Goal: Task Accomplishment & Management: Use online tool/utility

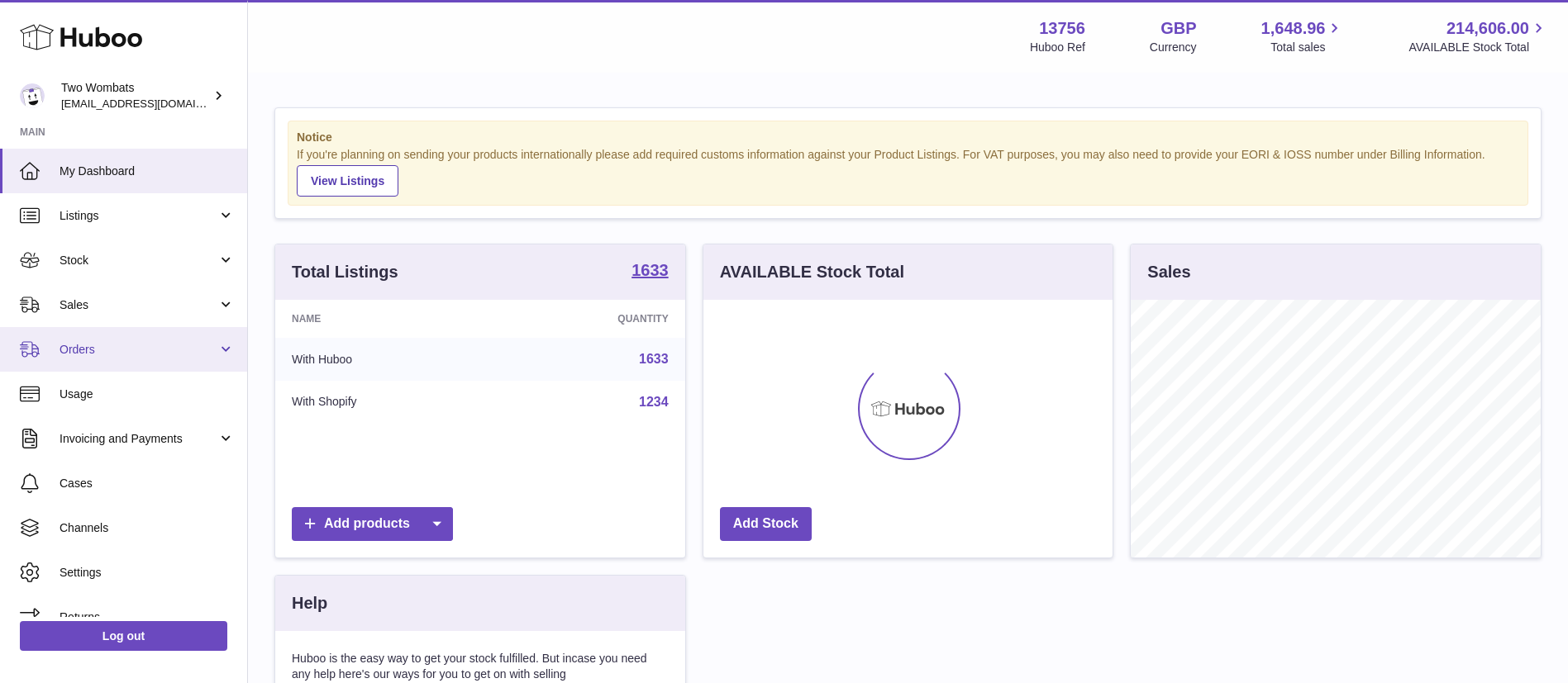
scroll to position [257, 409]
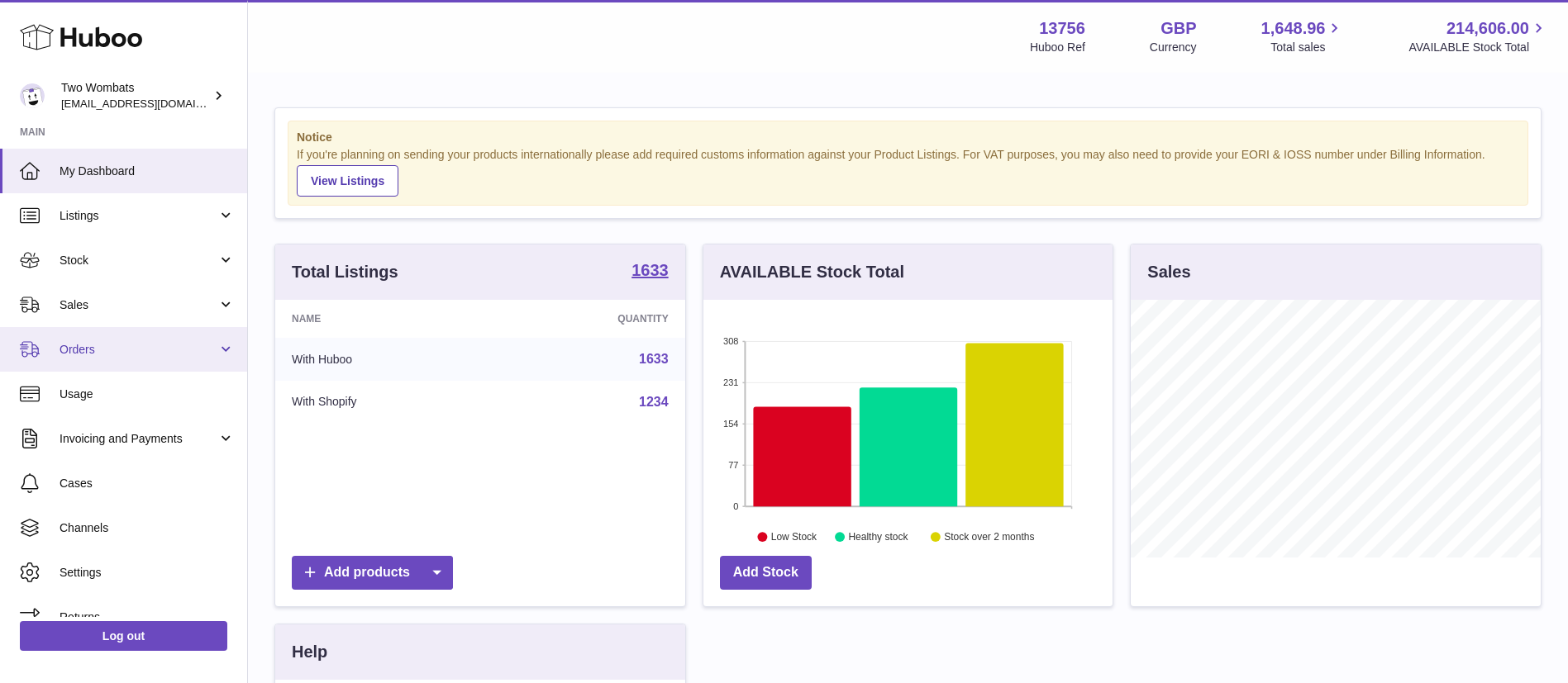
click at [198, 352] on span "Orders" at bounding box center [138, 349] width 158 height 15
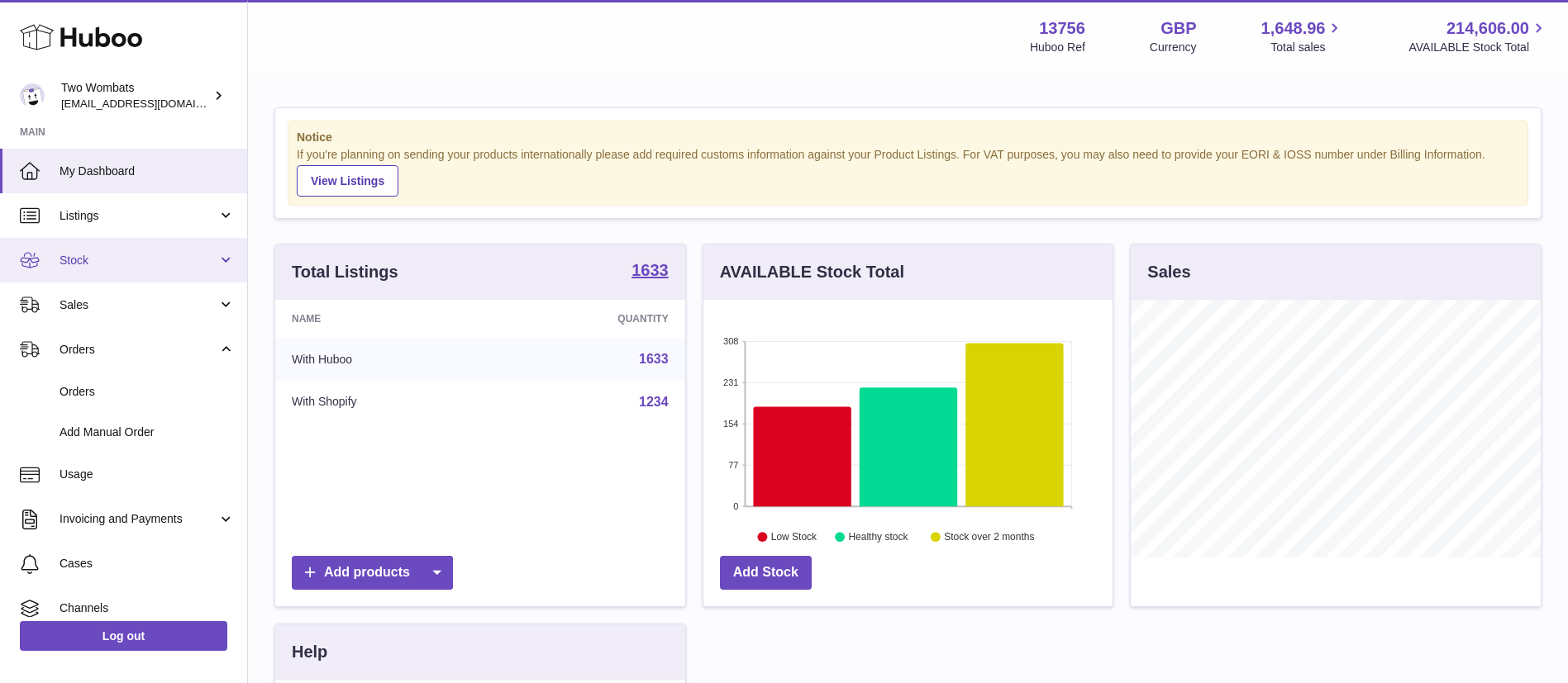
click at [186, 265] on span "Stock" at bounding box center [138, 260] width 158 height 15
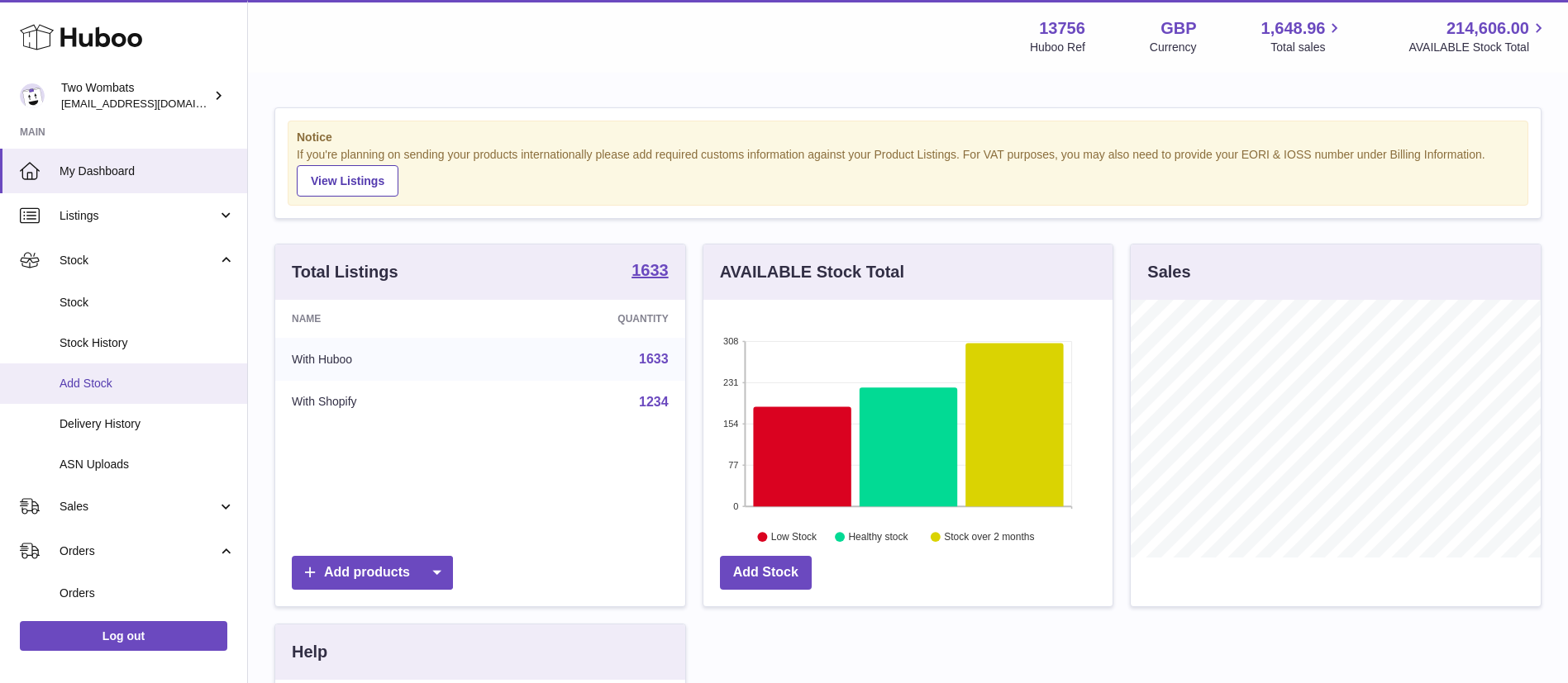
click at [178, 386] on span "Add Stock" at bounding box center [147, 383] width 176 height 15
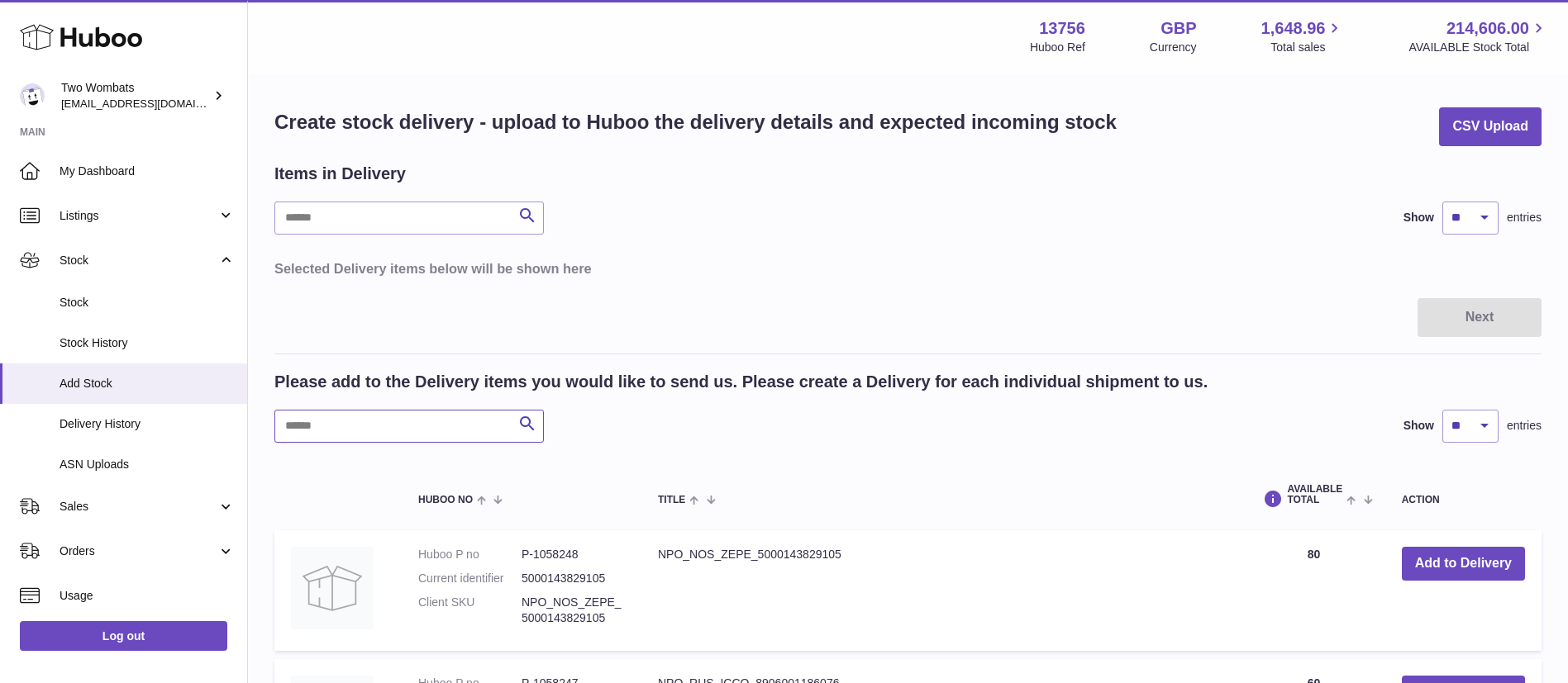
click at [325, 409] on input "text" at bounding box center [409, 426] width 269 height 33
click at [338, 438] on input "text" at bounding box center [409, 426] width 269 height 33
paste input "*******"
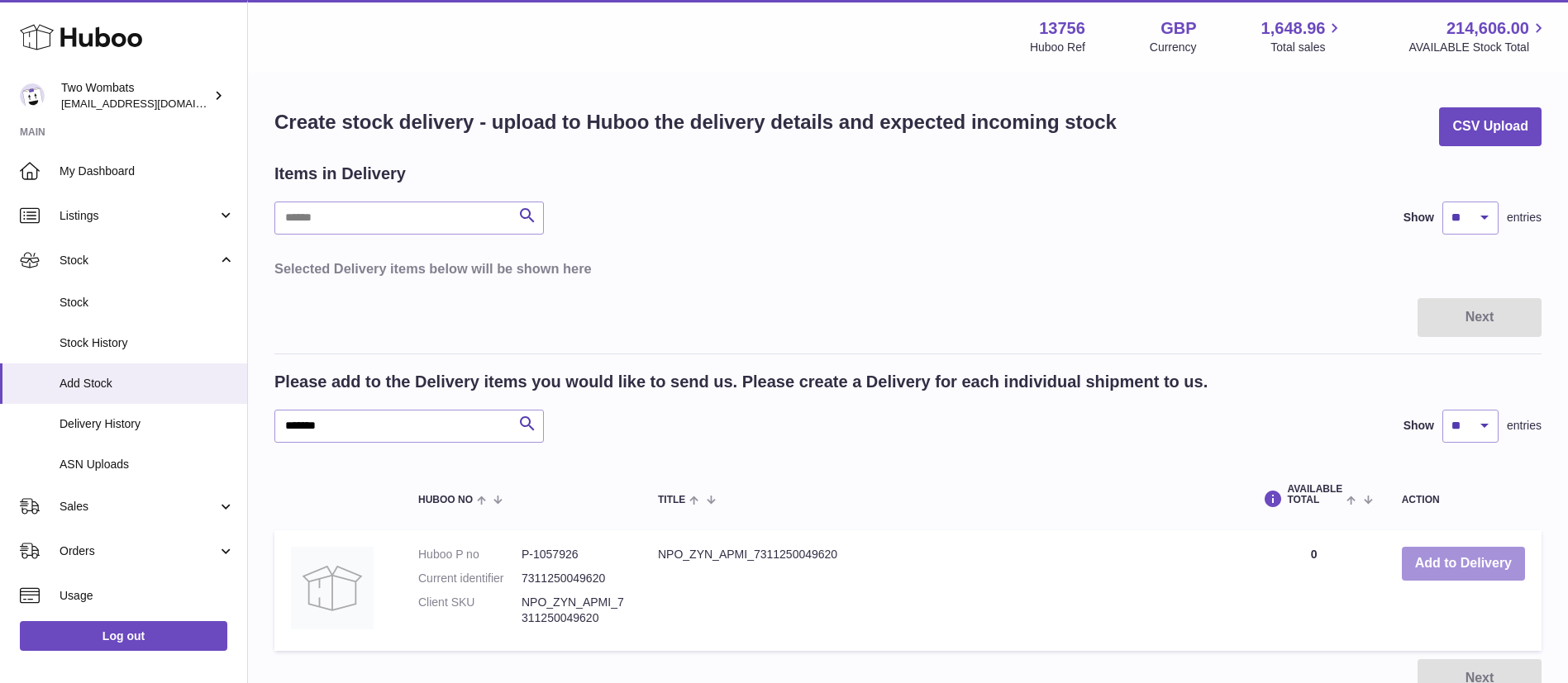
click at [1428, 562] on button "Add to Delivery" at bounding box center [1463, 564] width 123 height 34
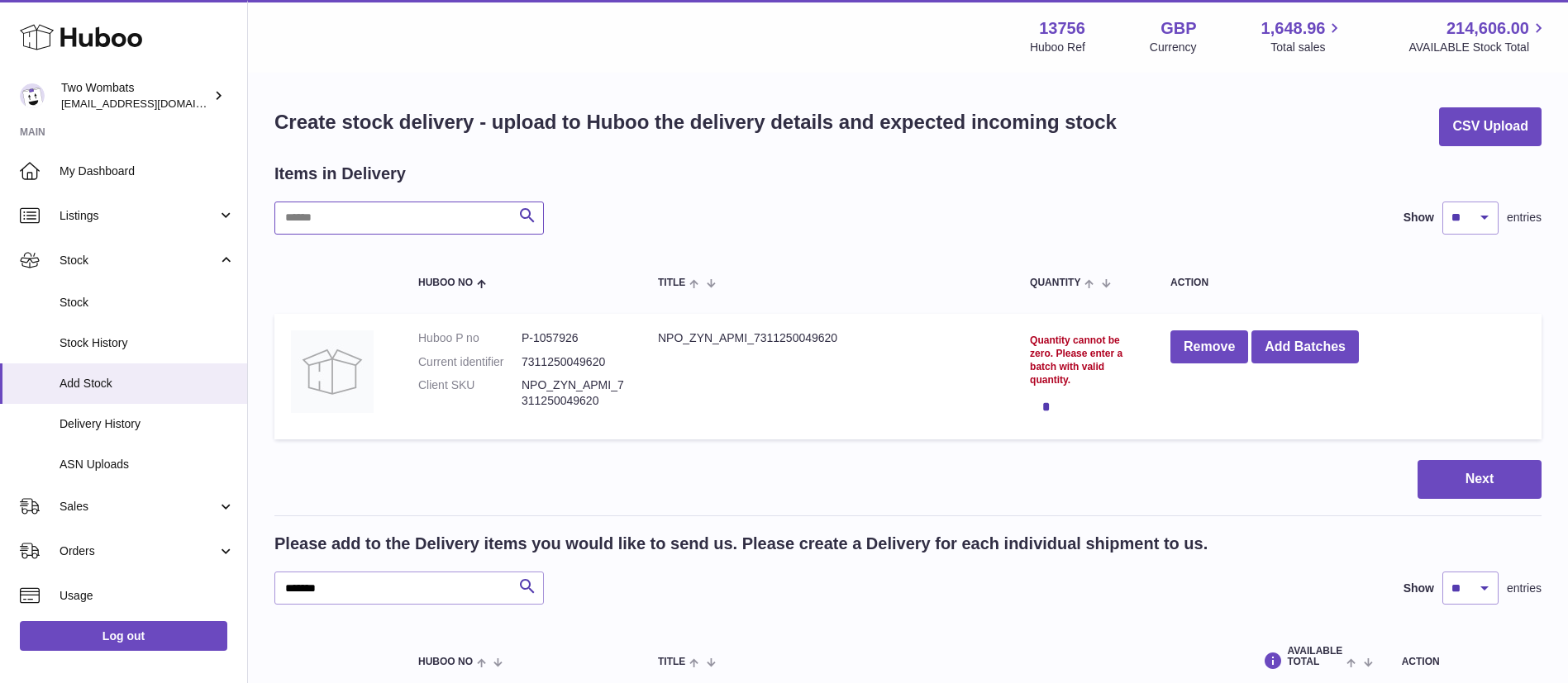
click at [358, 218] on input "text" at bounding box center [409, 218] width 269 height 33
drag, startPoint x: 366, startPoint y: 588, endPoint x: 189, endPoint y: 557, distance: 179.7
click at [189, 557] on div "Huboo Two Wombats [EMAIL_ADDRESS][DOMAIN_NAME] Main My Dashboard Listings Not w…" at bounding box center [784, 495] width 1568 height 991
paste input "text"
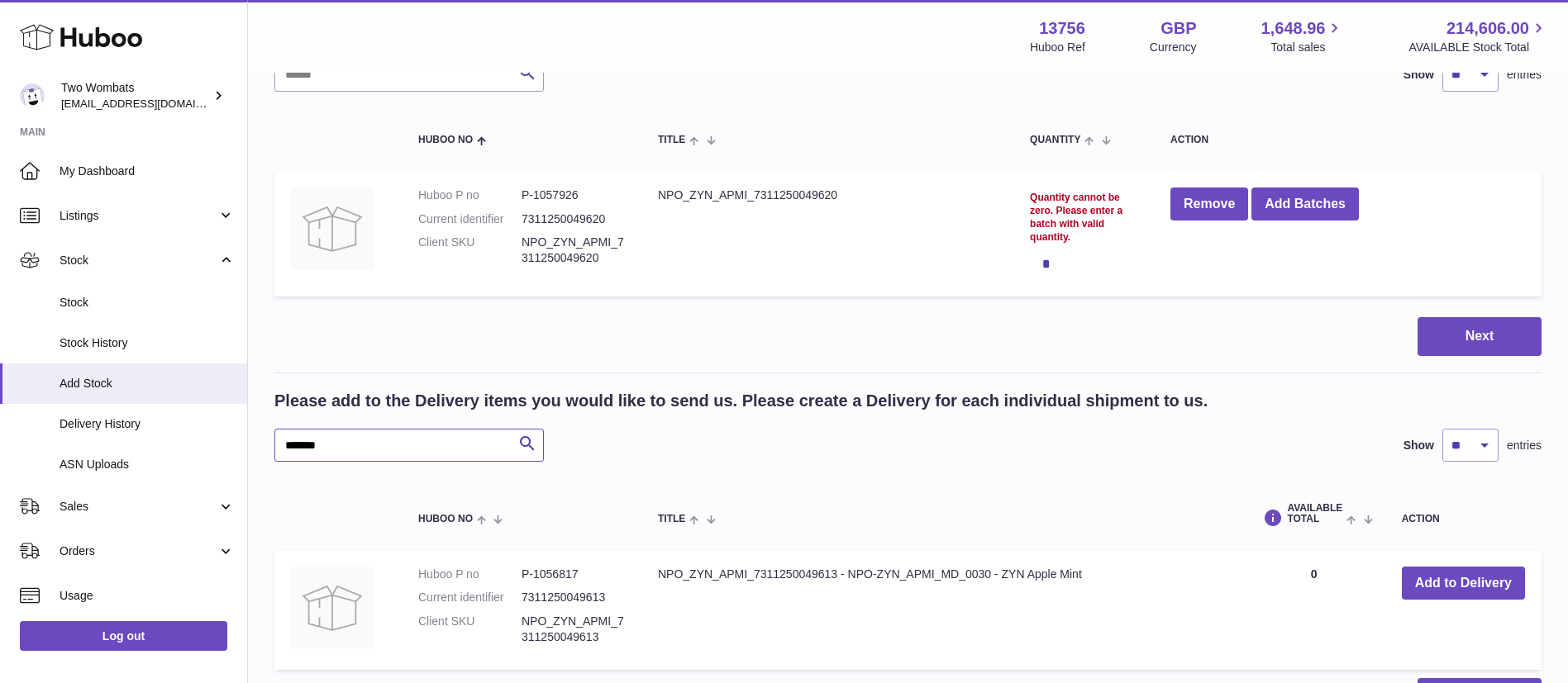
scroll to position [161, 0]
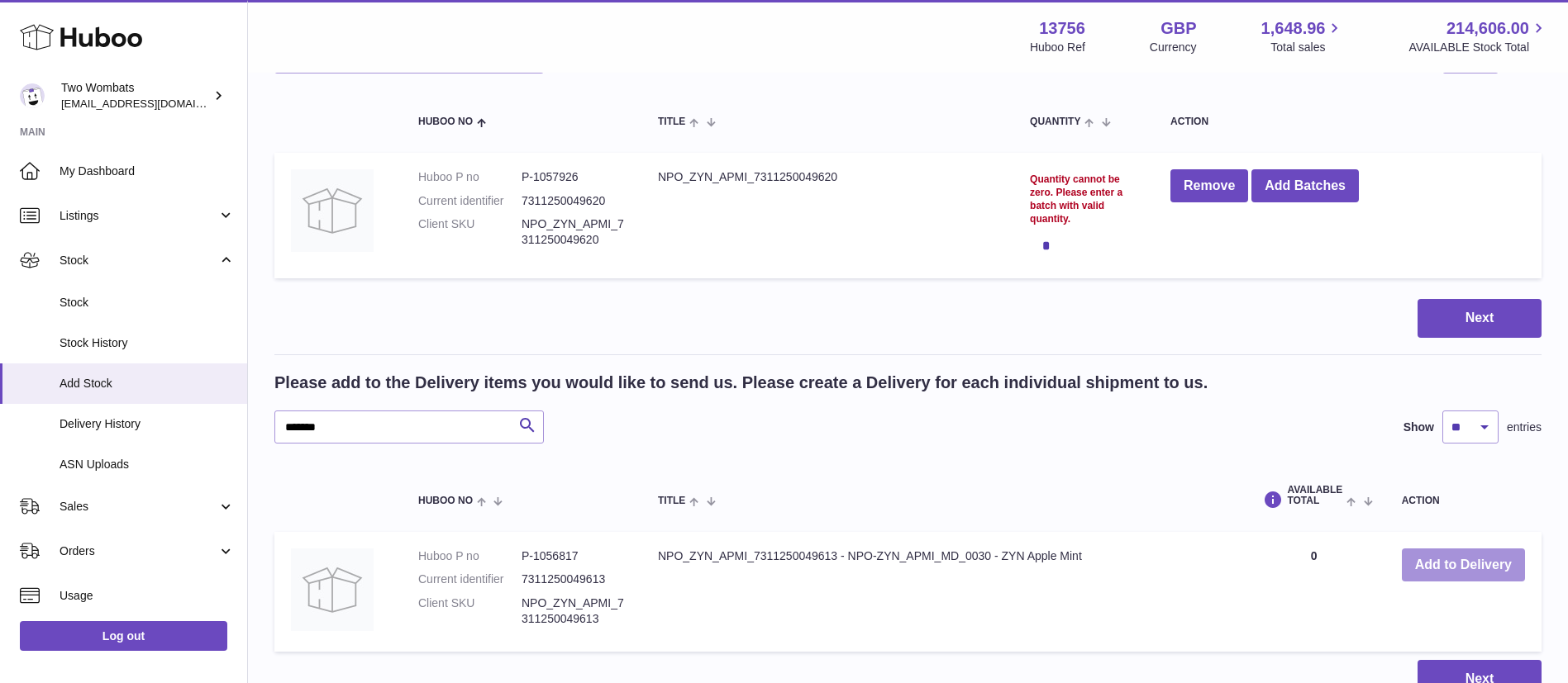
click at [1446, 550] on button "Add to Delivery" at bounding box center [1463, 566] width 123 height 34
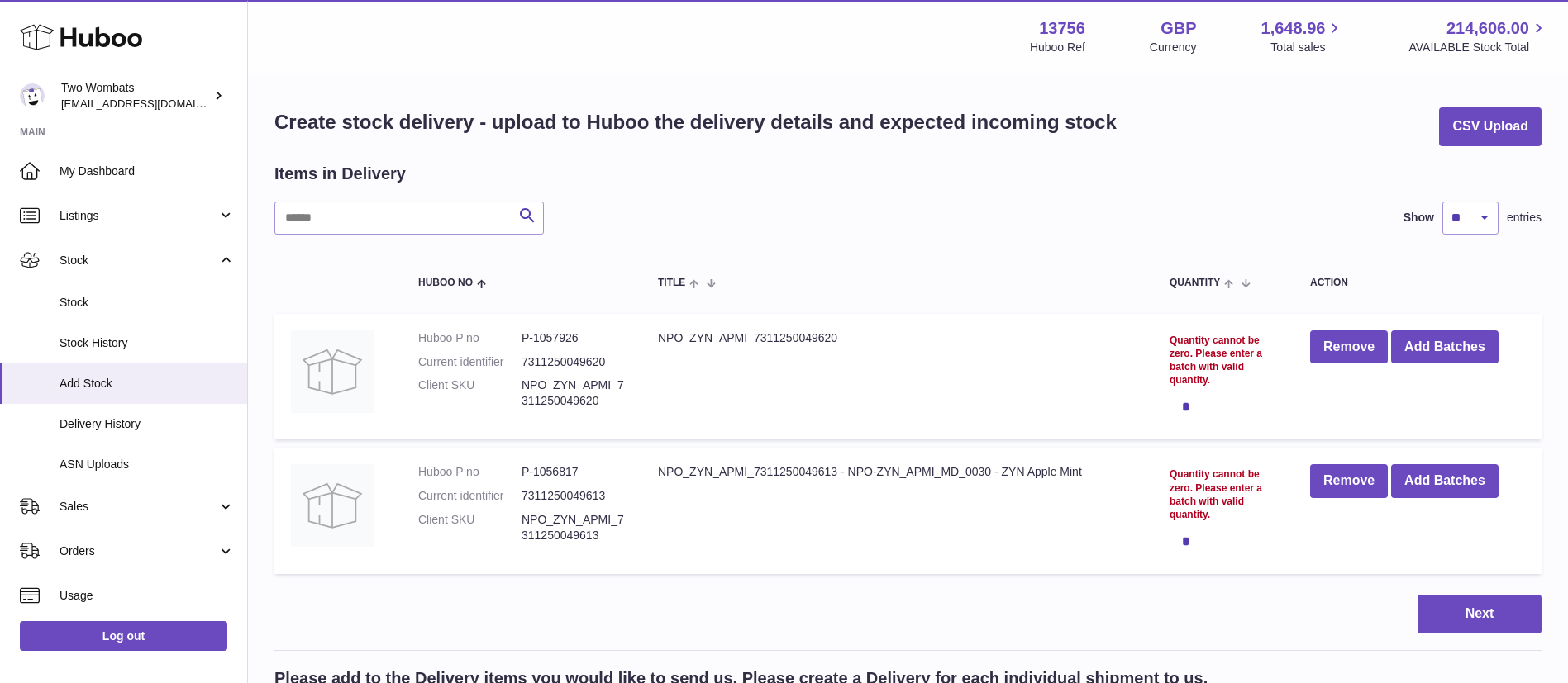
scroll to position [441, 0]
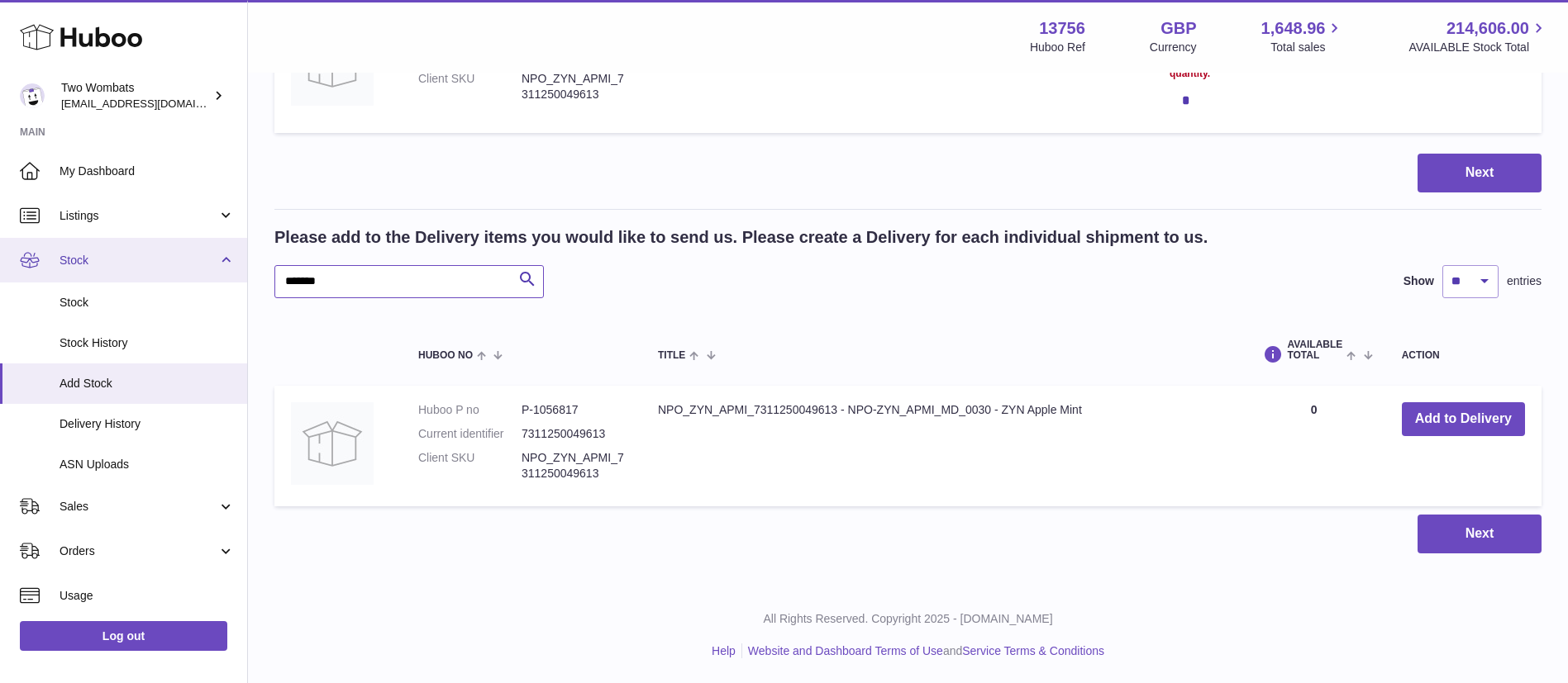
drag, startPoint x: 333, startPoint y: 272, endPoint x: 27, endPoint y: 238, distance: 307.9
click at [14, 247] on div "Huboo Two Wombats [EMAIL_ADDRESS][DOMAIN_NAME] Main My Dashboard Listings Not w…" at bounding box center [784, 121] width 1568 height 1125
paste input "text"
click at [1456, 407] on button "Add to Delivery" at bounding box center [1463, 419] width 123 height 34
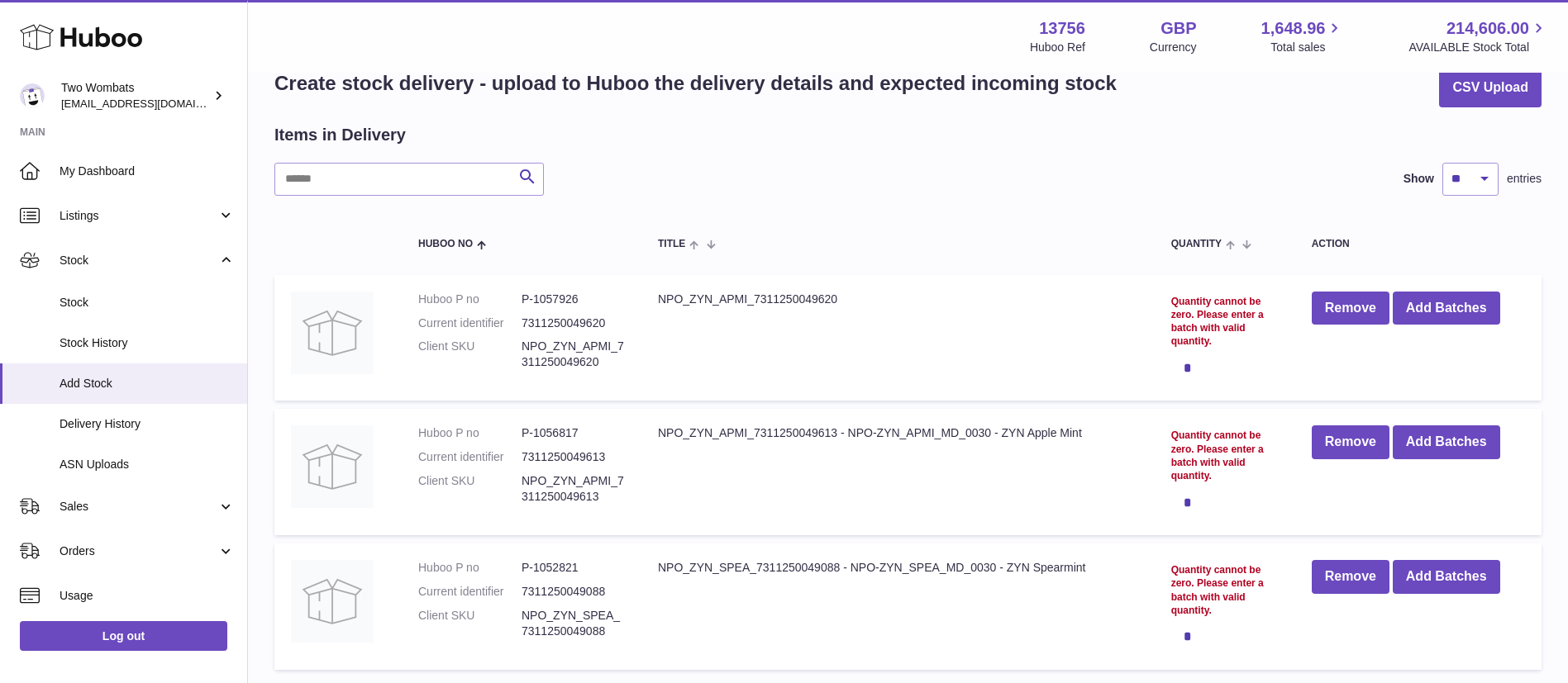
scroll to position [576, 0]
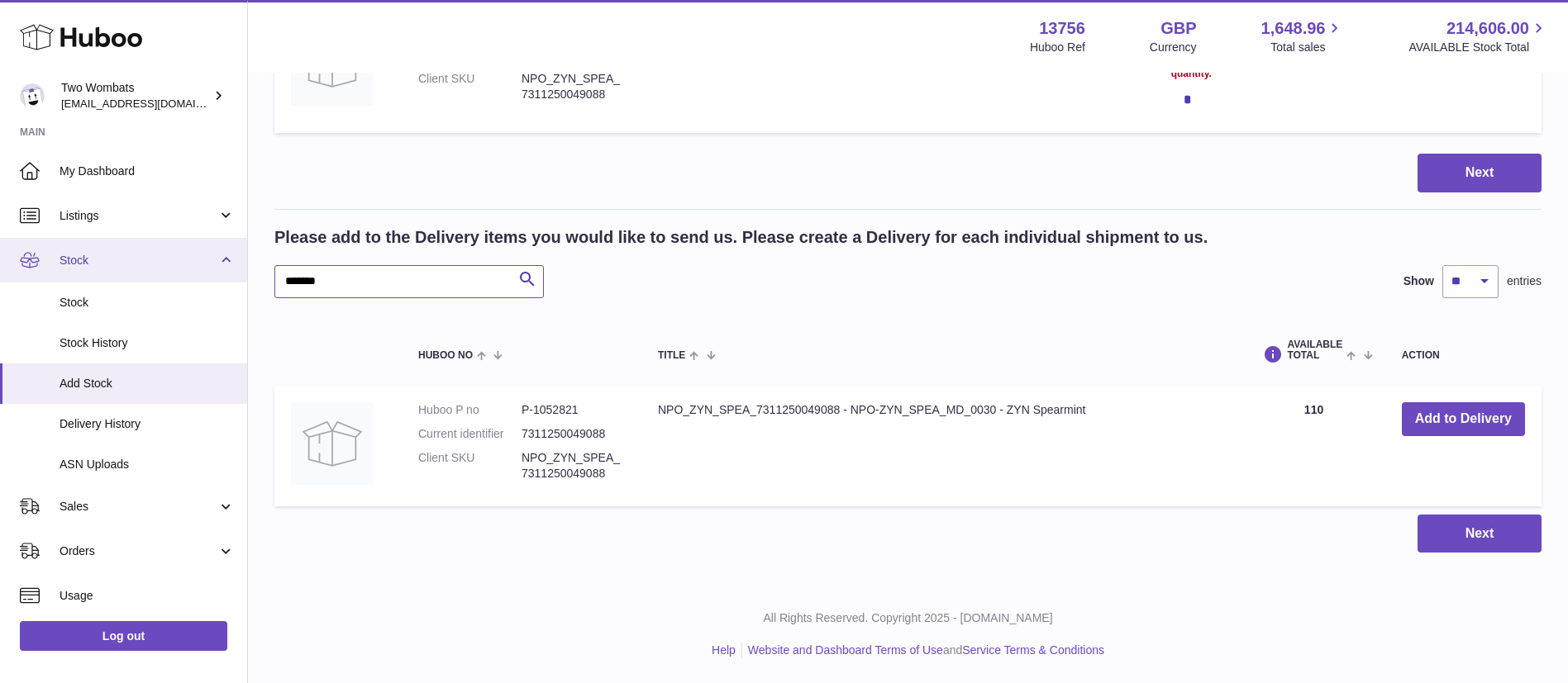
drag, startPoint x: 186, startPoint y: 276, endPoint x: 0, endPoint y: 266, distance: 186.3
click at [0, 266] on div "Huboo Two Wombats [EMAIL_ADDRESS][DOMAIN_NAME] Main My Dashboard Listings Not w…" at bounding box center [784, 53] width 1568 height 1259
paste input "text"
click at [1472, 412] on button "Add to Delivery" at bounding box center [1463, 419] width 123 height 34
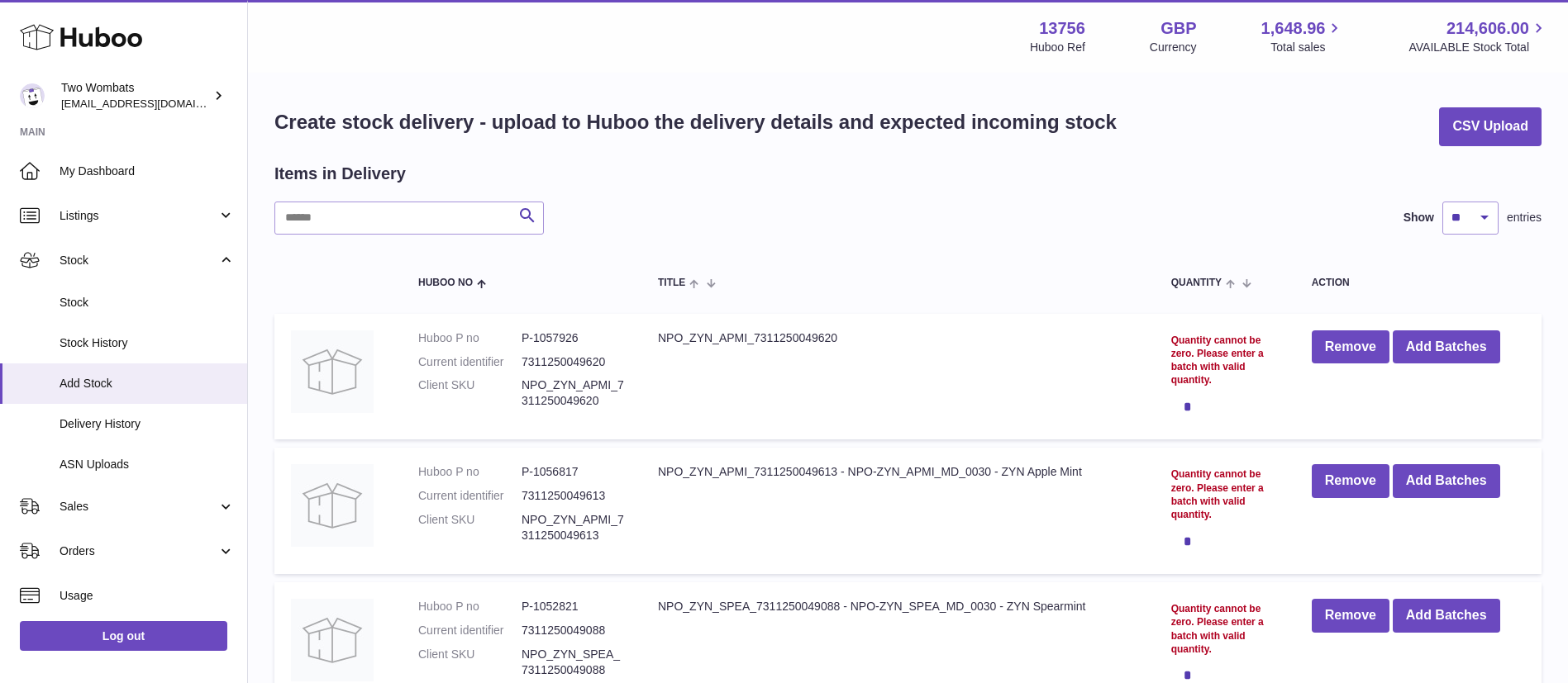
scroll to position [598, 0]
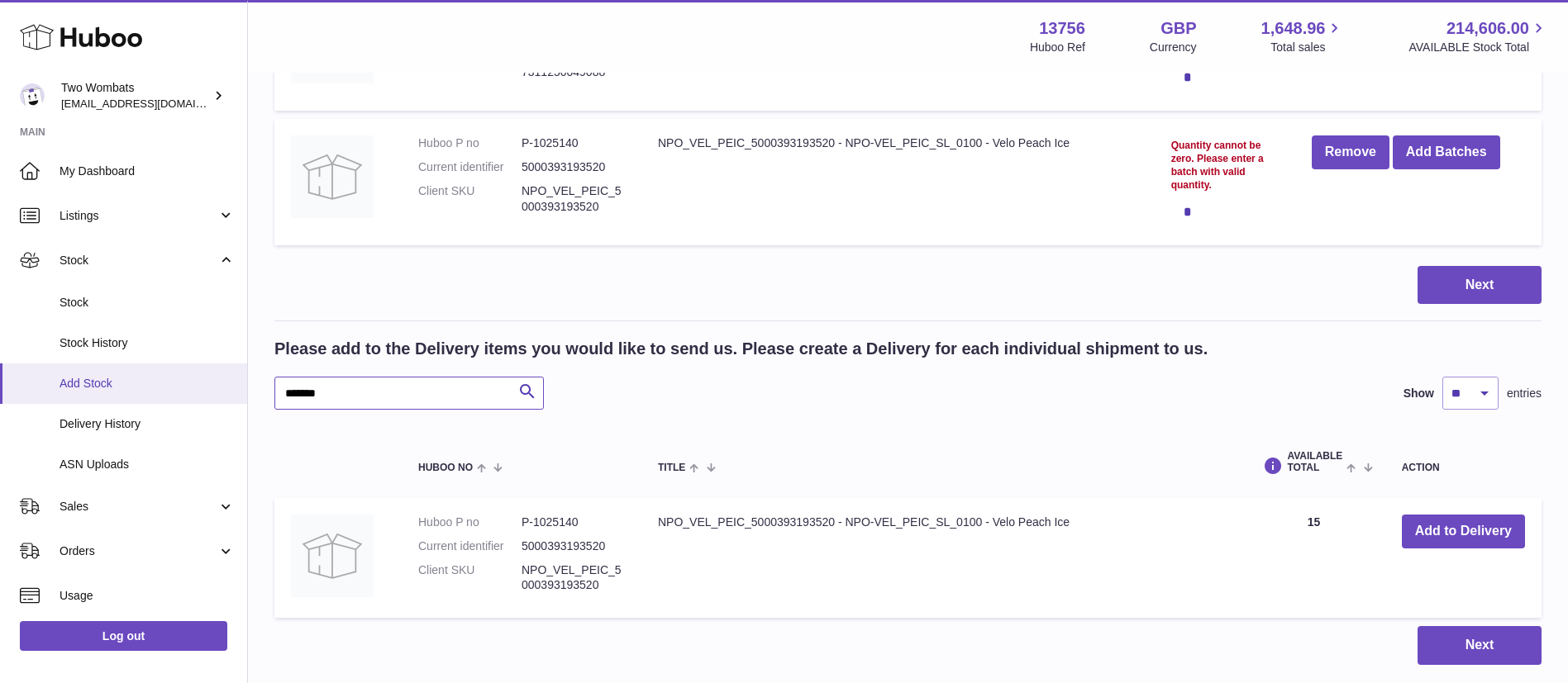
drag, startPoint x: 474, startPoint y: 393, endPoint x: 34, endPoint y: 365, distance: 440.9
click at [34, 365] on div "Huboo Two Wombats [EMAIL_ADDRESS][DOMAIN_NAME] Main My Dashboard Listings Not w…" at bounding box center [784, 98] width 1568 height 1394
paste input "text"
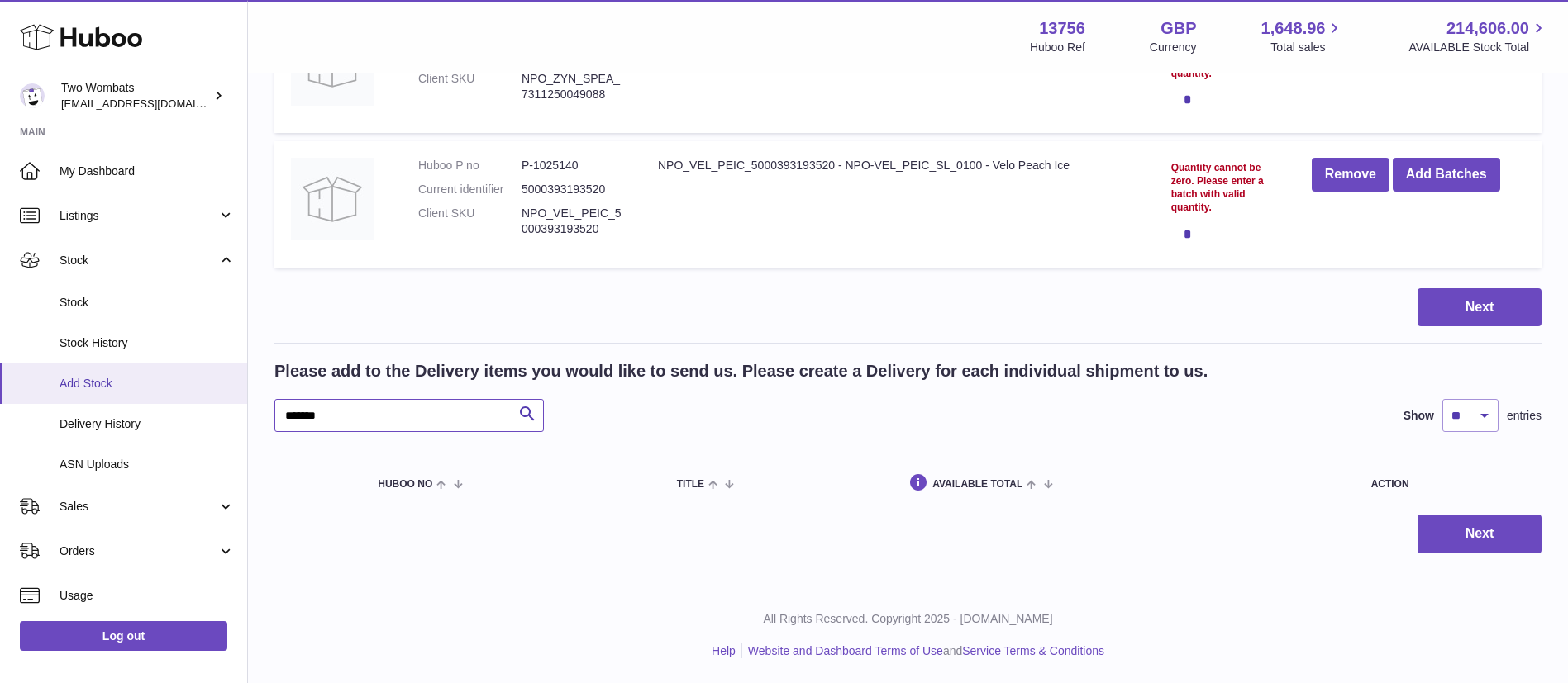
scroll to position [576, 0]
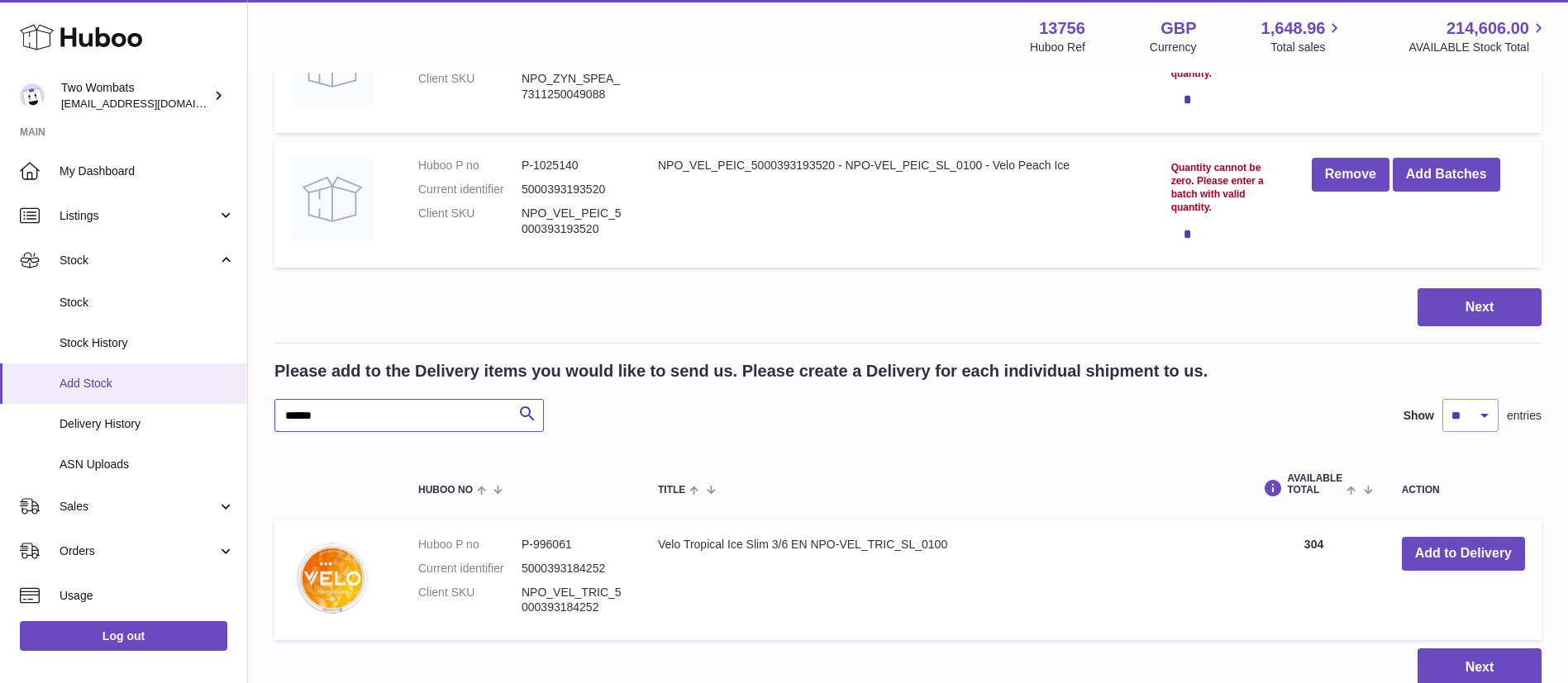
scroll to position [598, 0]
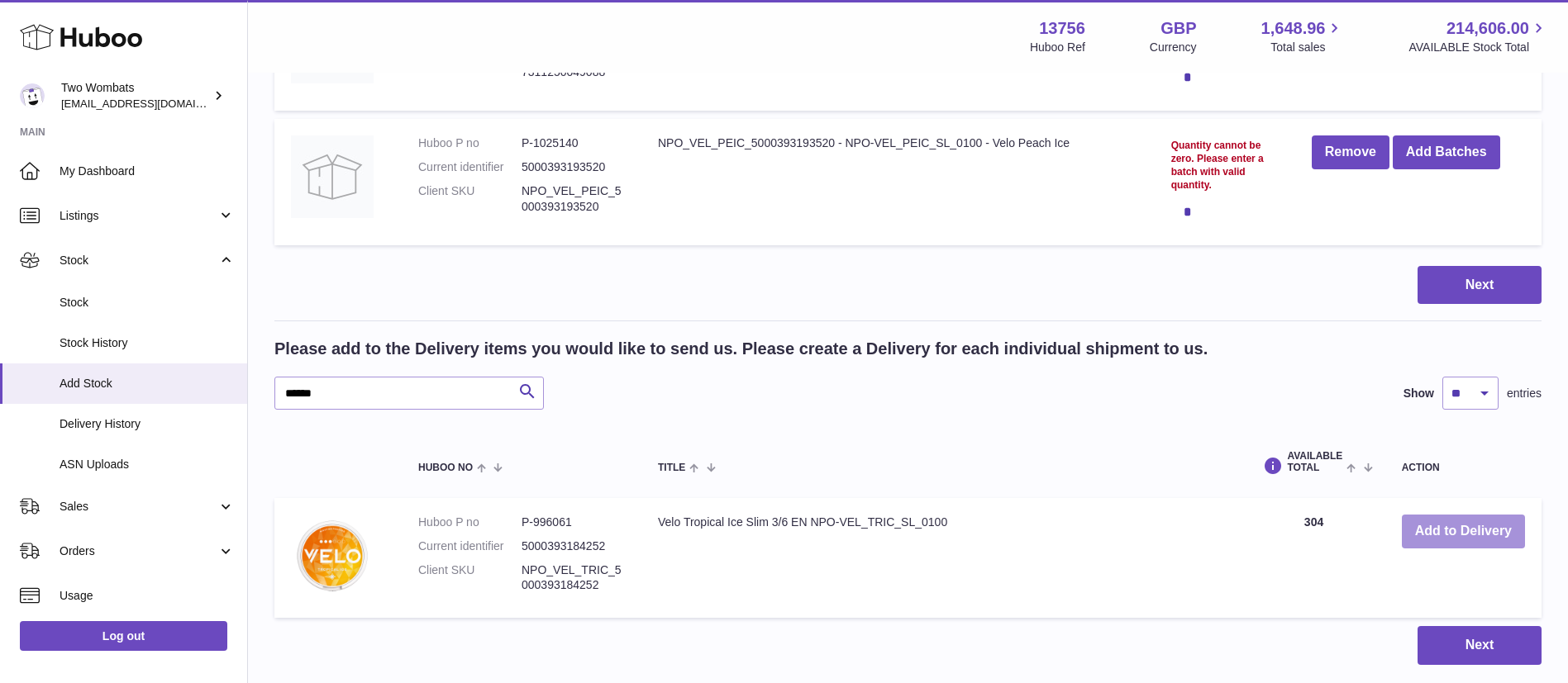
drag, startPoint x: 1448, startPoint y: 520, endPoint x: 1427, endPoint y: 483, distance: 42.5
click at [1447, 520] on button "Add to Delivery" at bounding box center [1463, 532] width 123 height 34
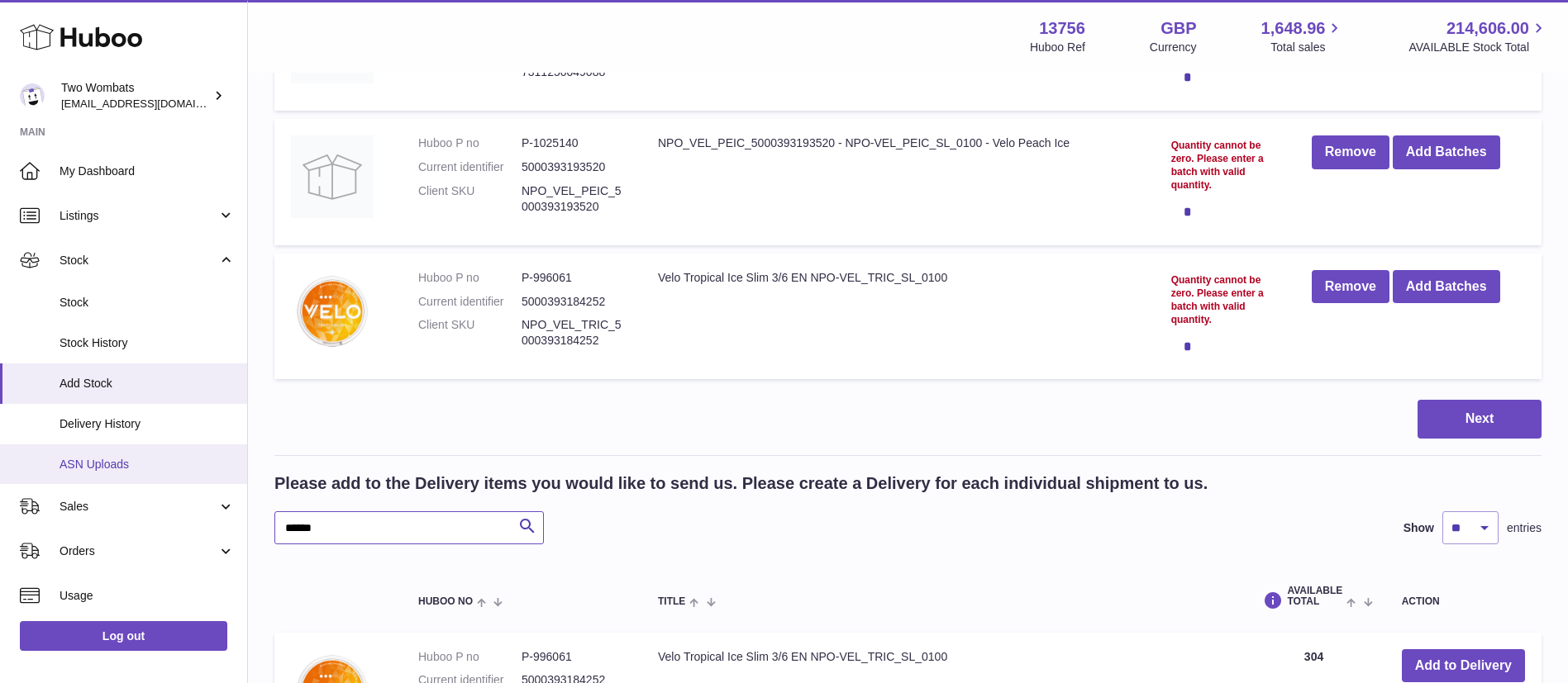
drag, startPoint x: 410, startPoint y: 517, endPoint x: 50, endPoint y: 460, distance: 364.5
click at [50, 462] on div "Huboo Two Wombats [EMAIL_ADDRESS][DOMAIN_NAME] Main My Dashboard Listings Not w…" at bounding box center [784, 166] width 1568 height 1529
paste input "text"
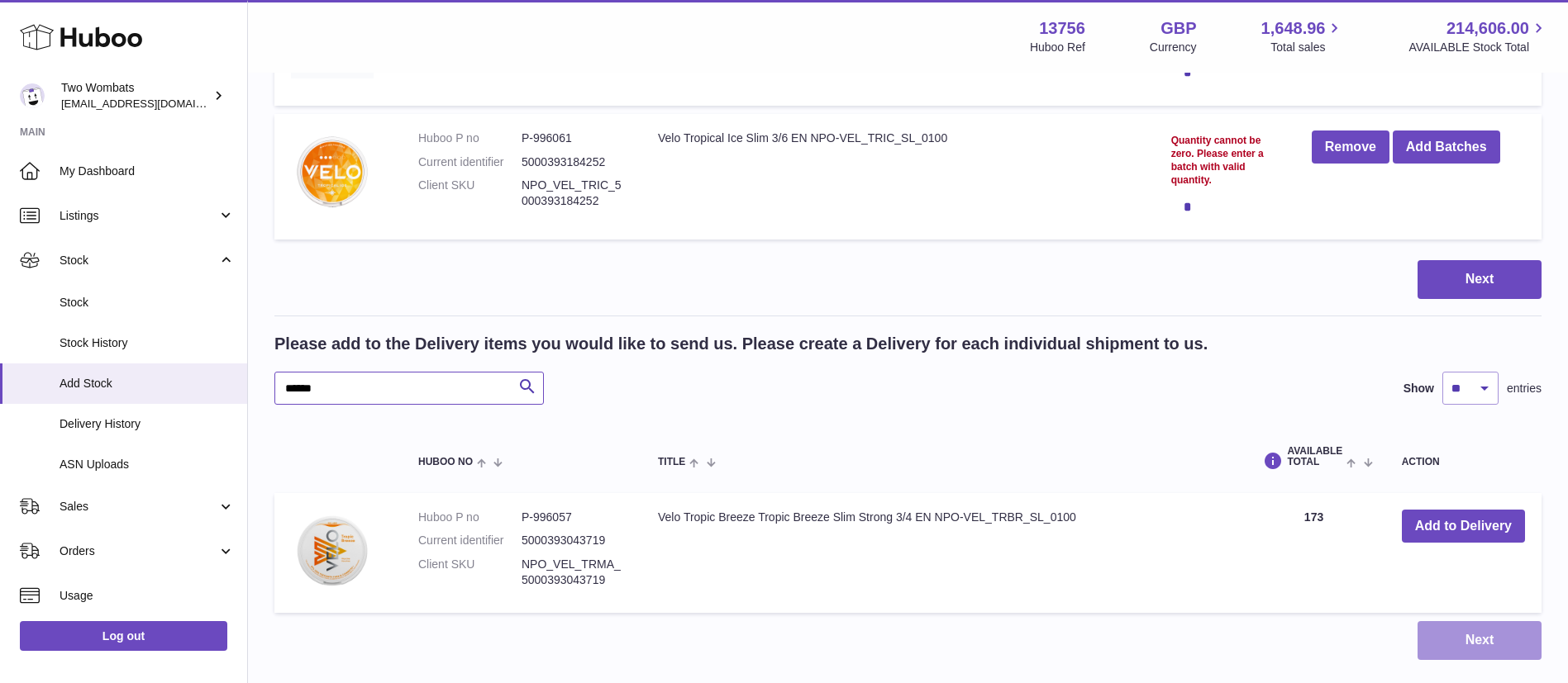
scroll to position [785, 0]
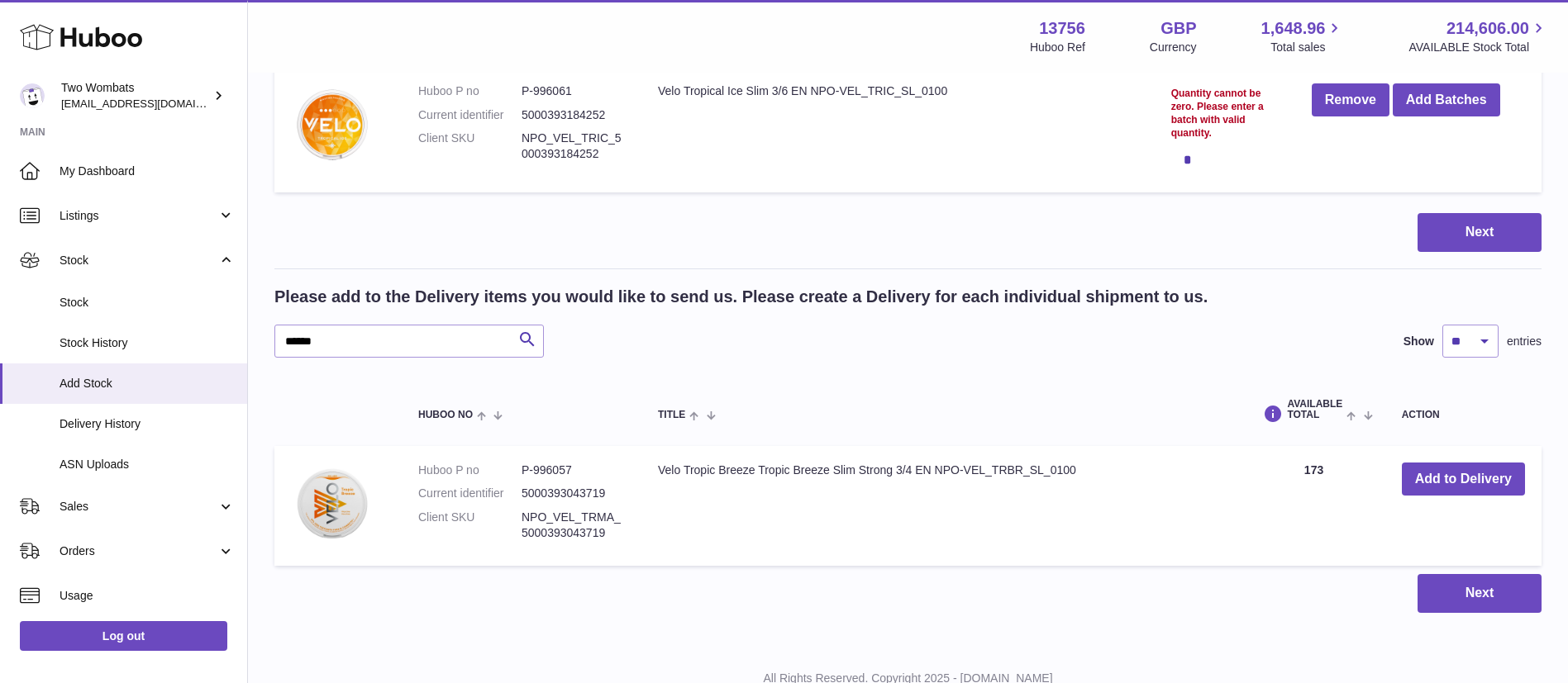
click at [1455, 496] on td "Add to Delivery" at bounding box center [1464, 507] width 157 height 121
click at [1459, 481] on button "Add to Delivery" at bounding box center [1463, 480] width 123 height 34
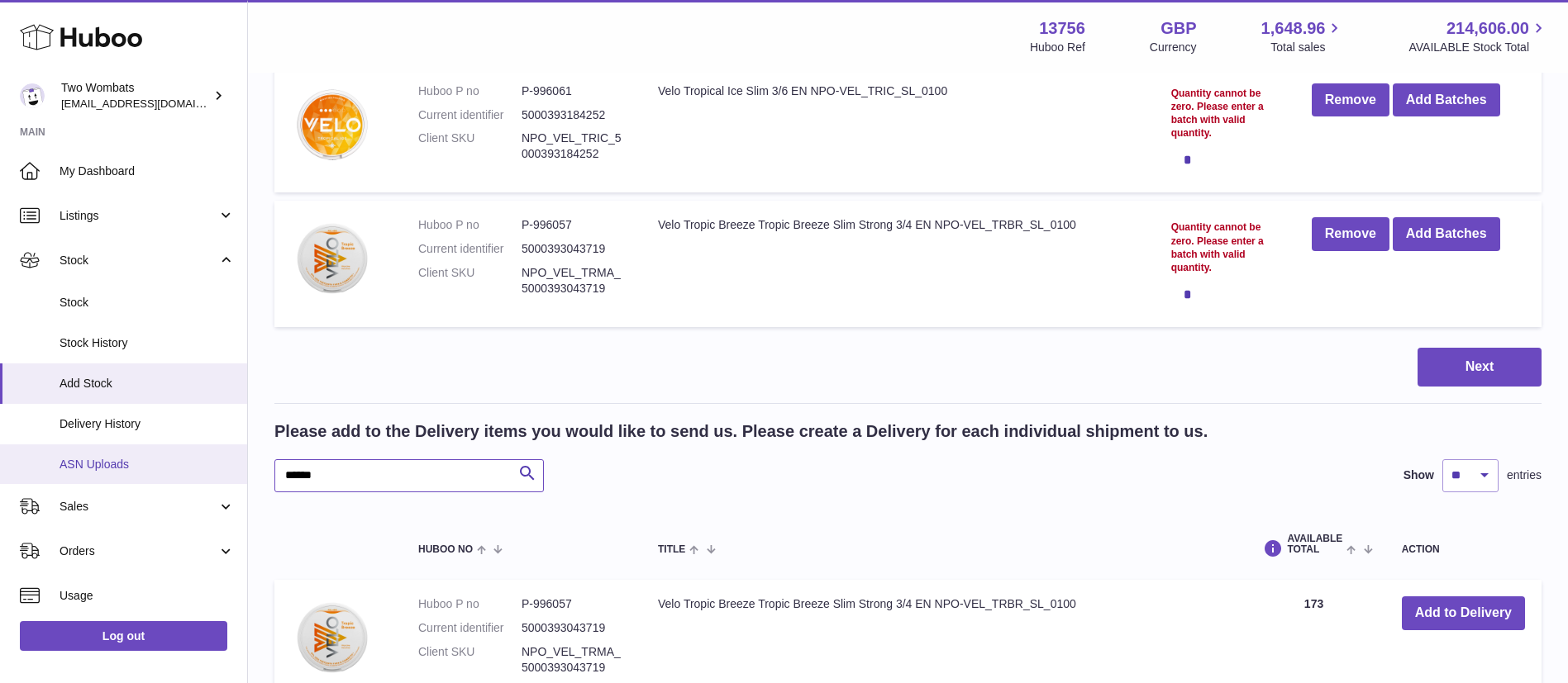
drag, startPoint x: 397, startPoint y: 471, endPoint x: 0, endPoint y: 446, distance: 397.8
click at [0, 445] on div "Huboo Two Wombats [EMAIL_ADDRESS][DOMAIN_NAME] Main My Dashboard Listings Not w…" at bounding box center [784, 46] width 1568 height 1662
paste input "*"
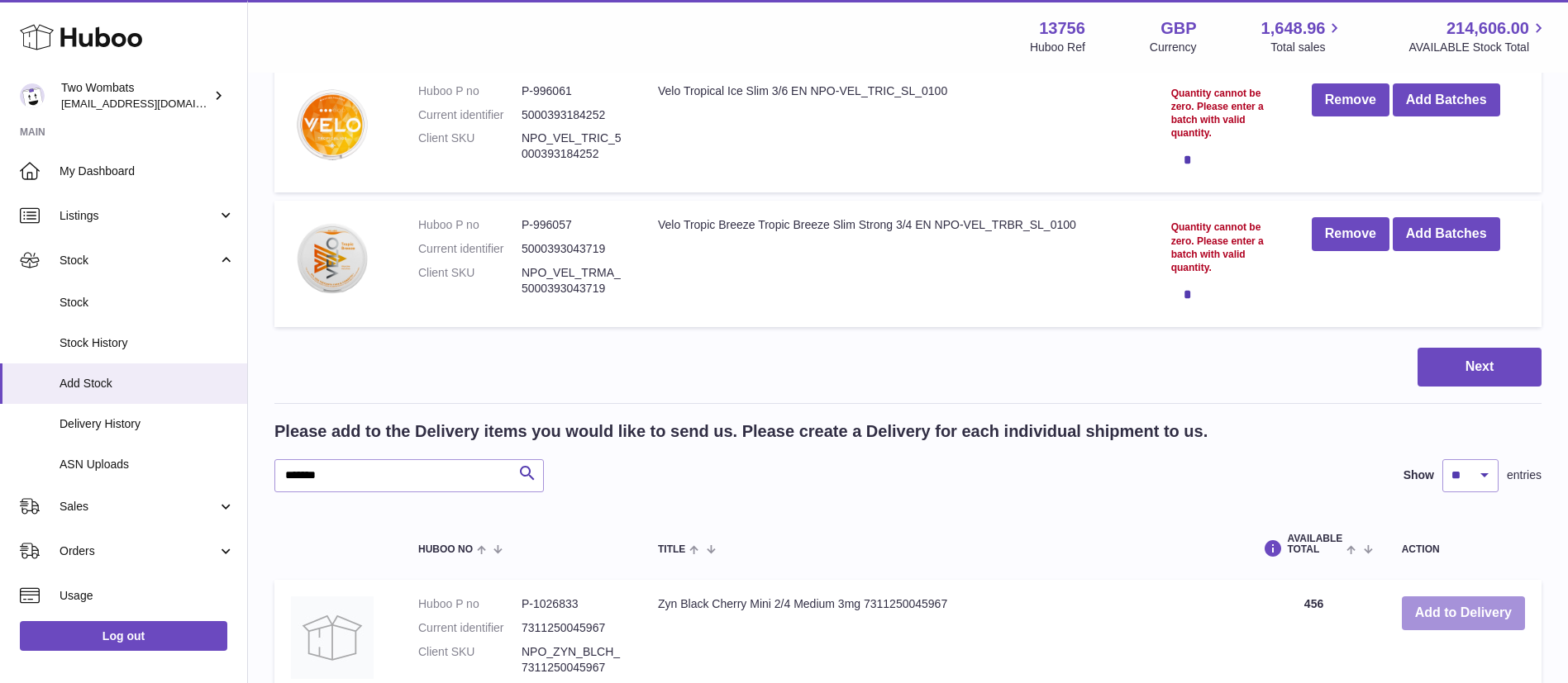
click at [1486, 616] on button "Add to Delivery" at bounding box center [1463, 614] width 123 height 34
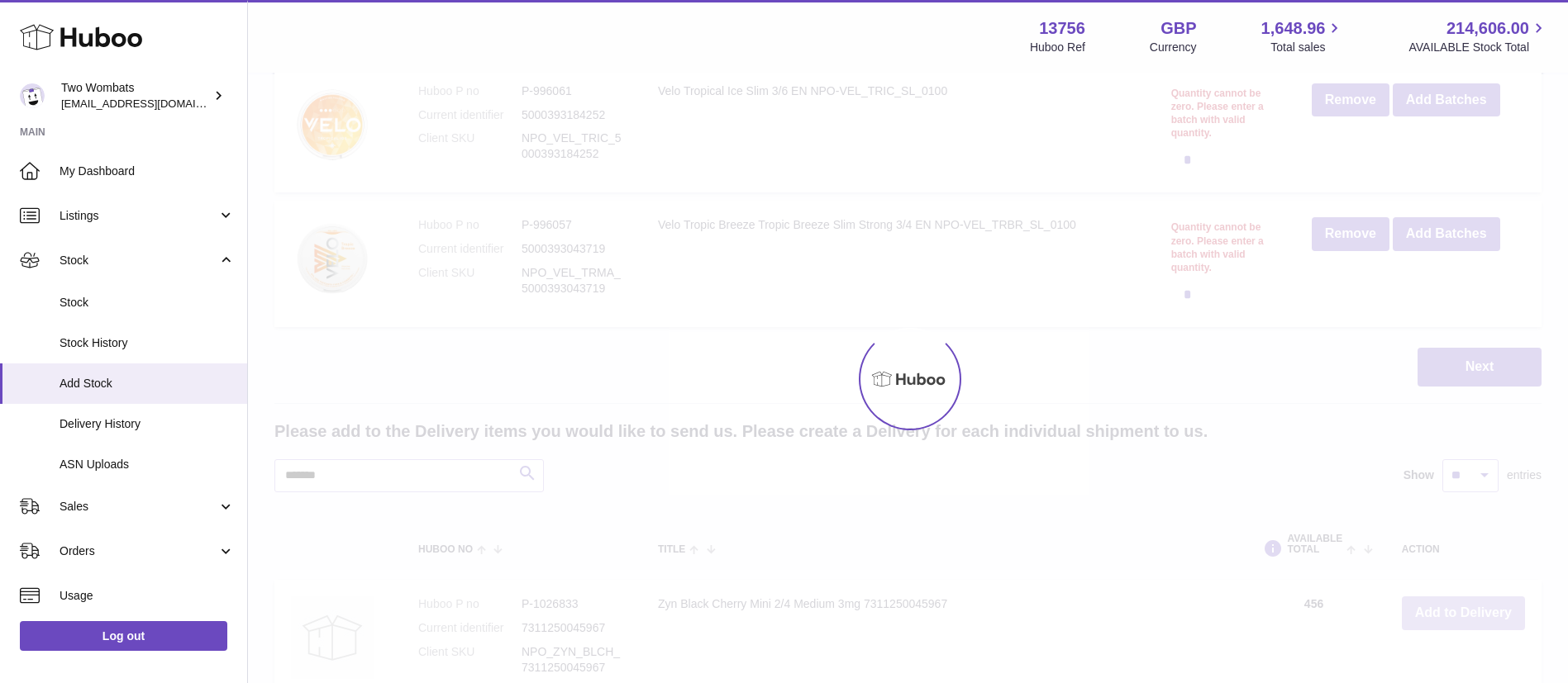
scroll to position [920, 0]
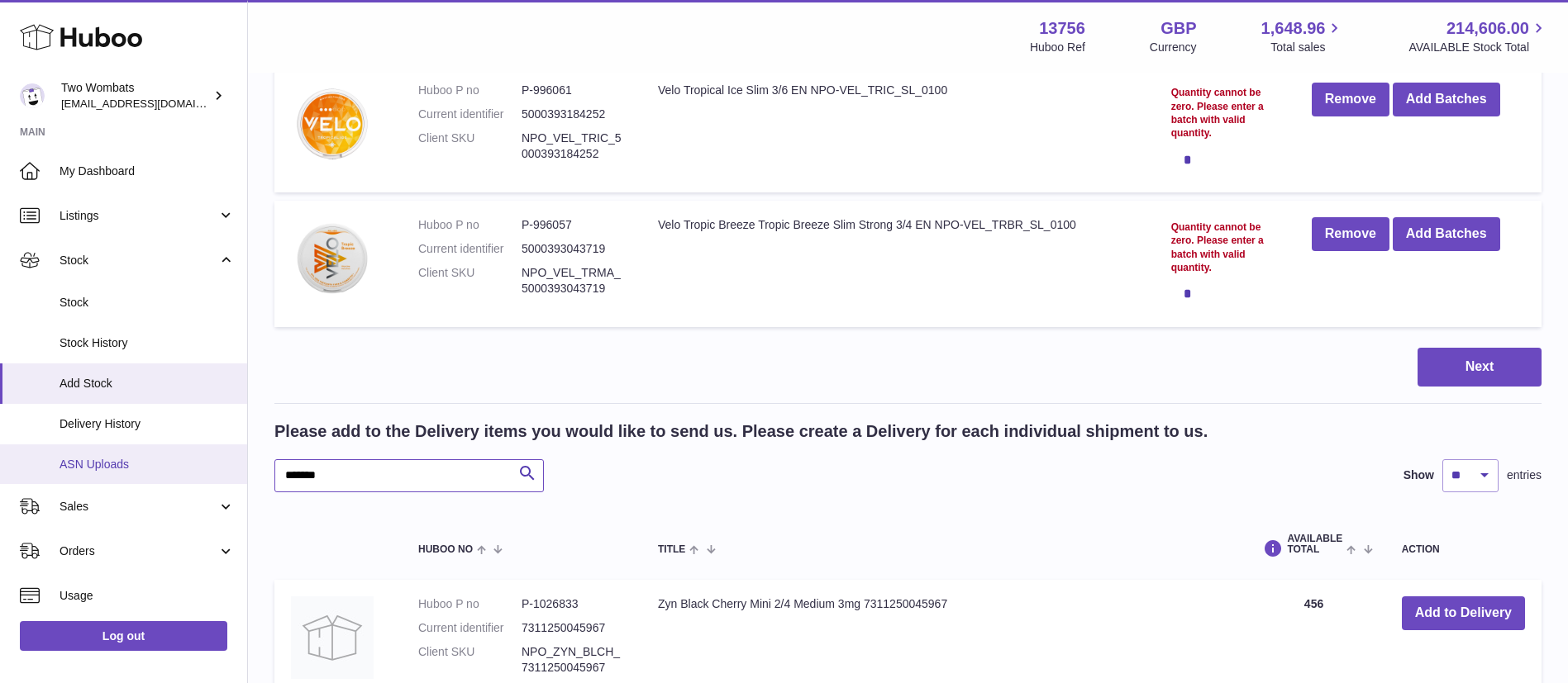
drag, startPoint x: 366, startPoint y: 480, endPoint x: 0, endPoint y: 436, distance: 368.6
paste input "text"
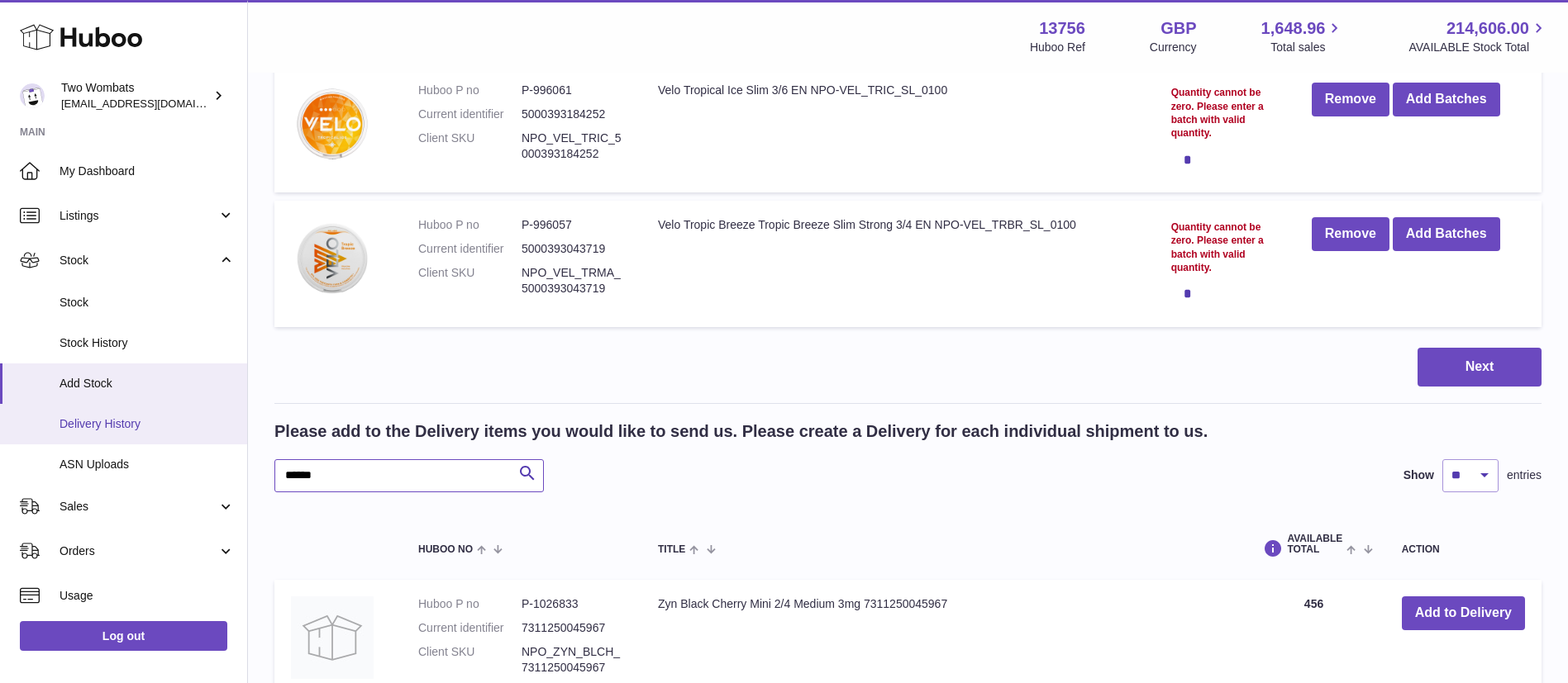
type input "******"
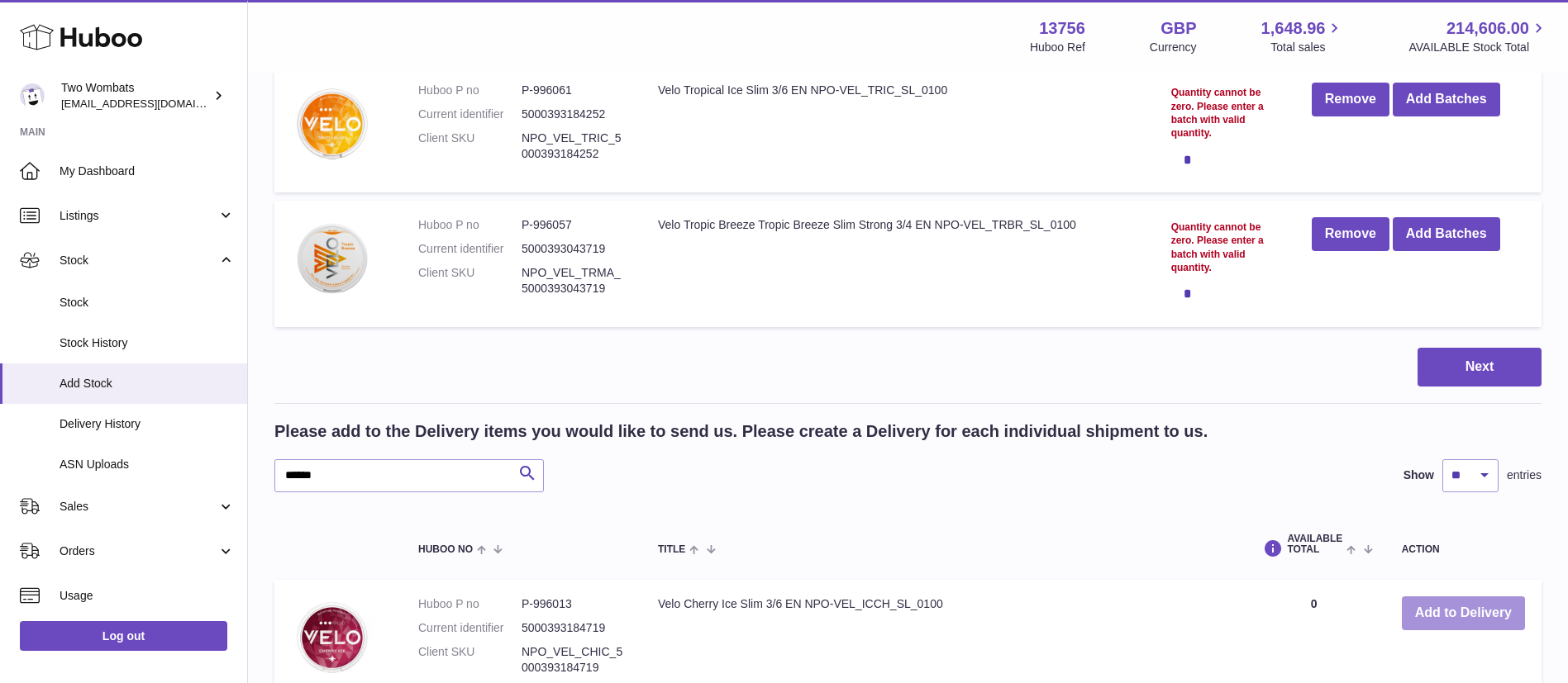
drag, startPoint x: 1447, startPoint y: 609, endPoint x: 1482, endPoint y: 602, distance: 35.7
click at [1447, 609] on button "Add to Delivery" at bounding box center [1463, 614] width 123 height 34
